Goal: Information Seeking & Learning: Learn about a topic

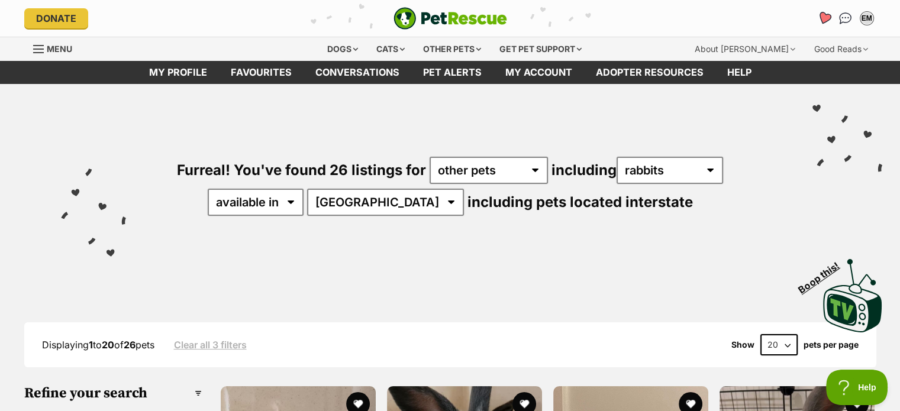
click at [821, 18] on icon "Favourites" at bounding box center [824, 18] width 14 height 14
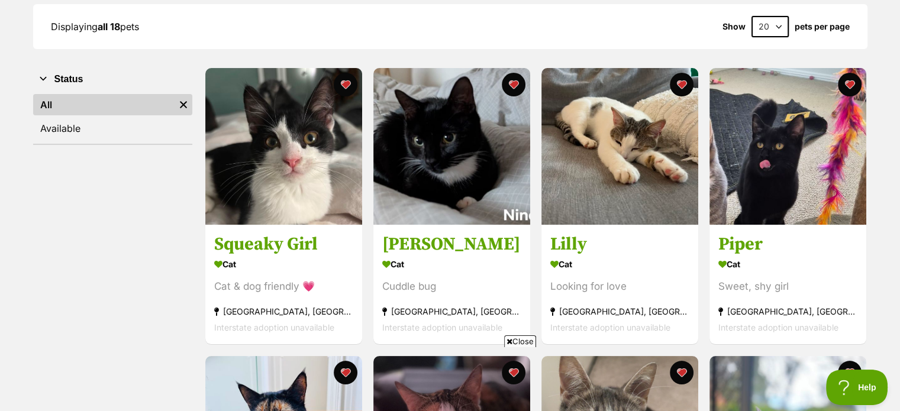
scroll to position [177, 0]
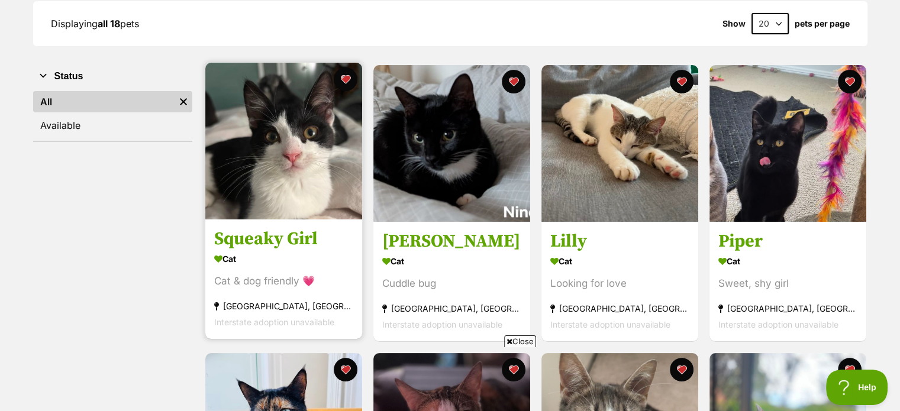
click at [273, 232] on h3 "Squeaky Girl" at bounding box center [283, 239] width 139 height 22
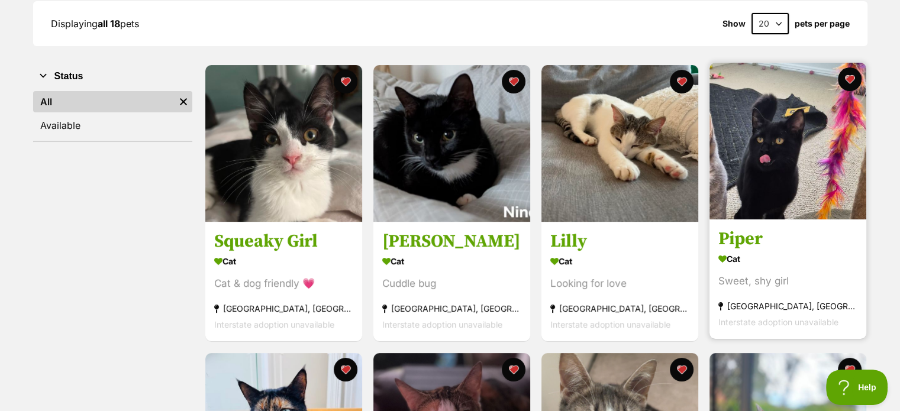
click at [763, 246] on h3 "Piper" at bounding box center [787, 239] width 139 height 22
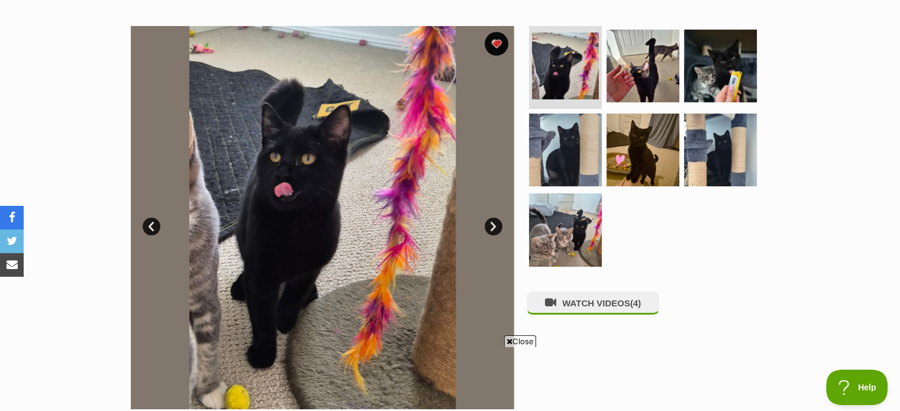
scroll to position [221, 0]
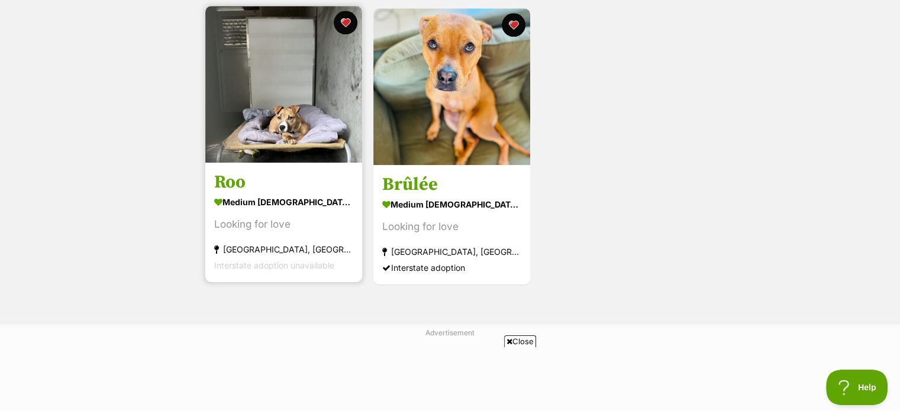
scroll to position [1392, 0]
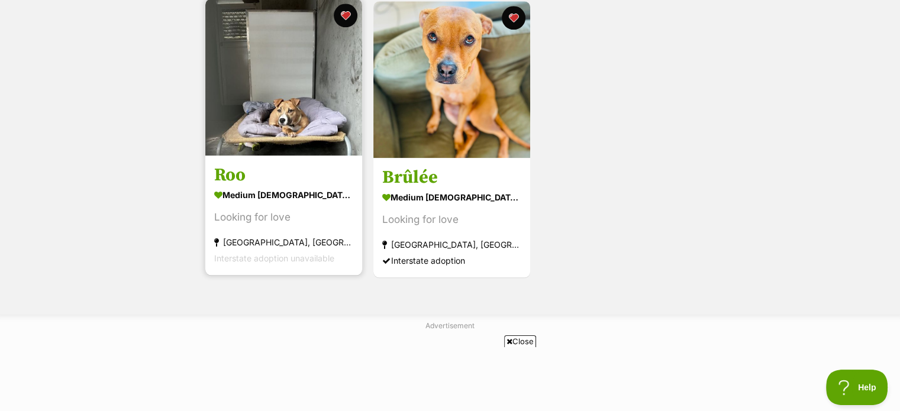
click at [279, 175] on h3 "Roo" at bounding box center [283, 175] width 139 height 22
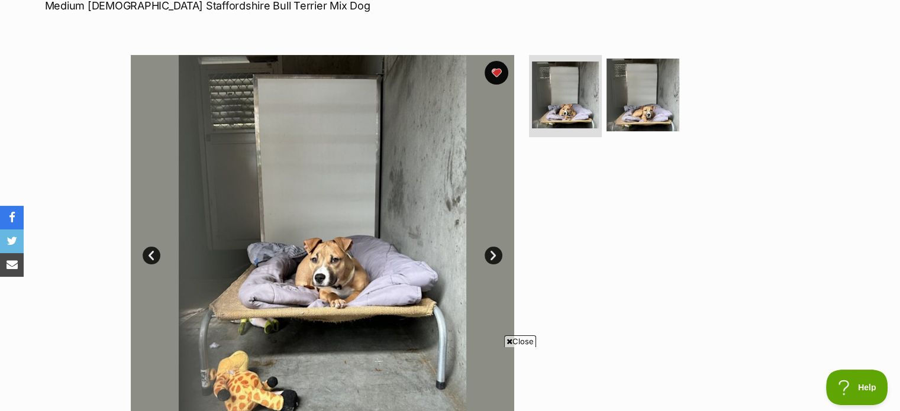
scroll to position [186, 0]
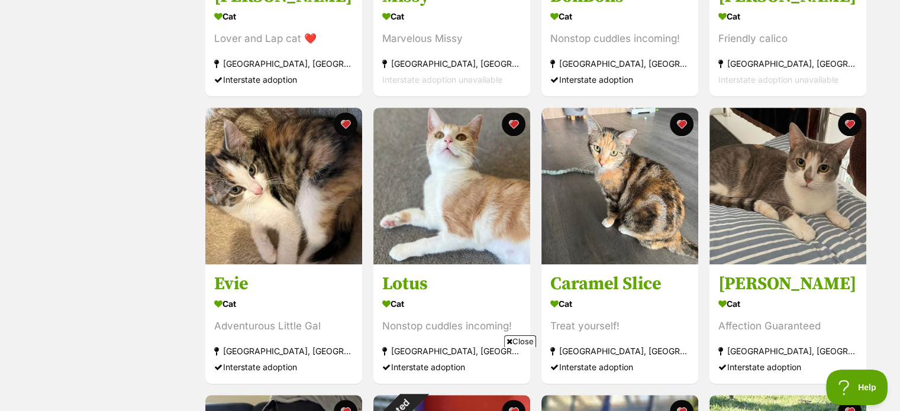
click at [522, 337] on span "Close" at bounding box center [520, 341] width 32 height 12
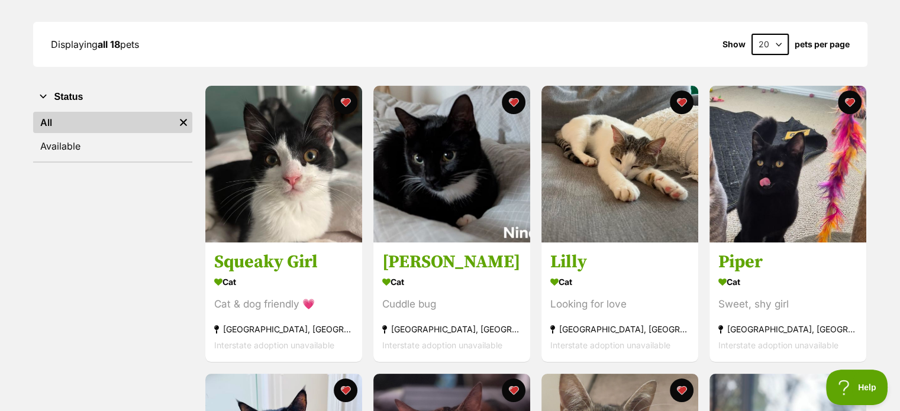
scroll to position [167, 0]
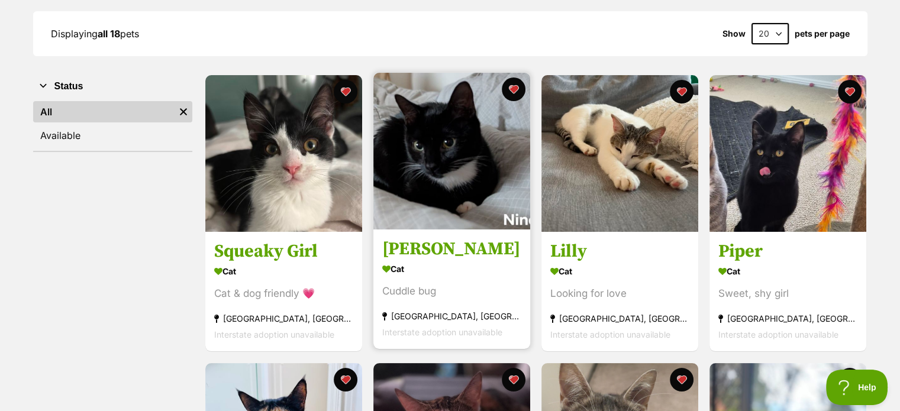
click at [421, 251] on h3 "[PERSON_NAME]" at bounding box center [451, 249] width 139 height 22
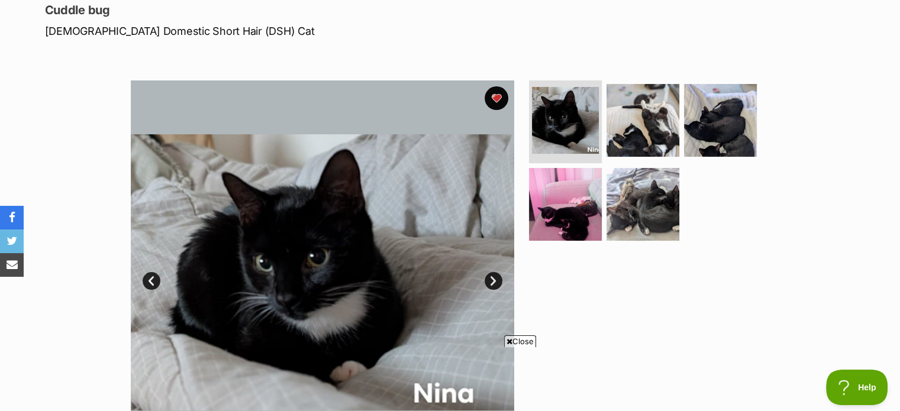
scroll to position [473, 0]
